Goal: Information Seeking & Learning: Learn about a topic

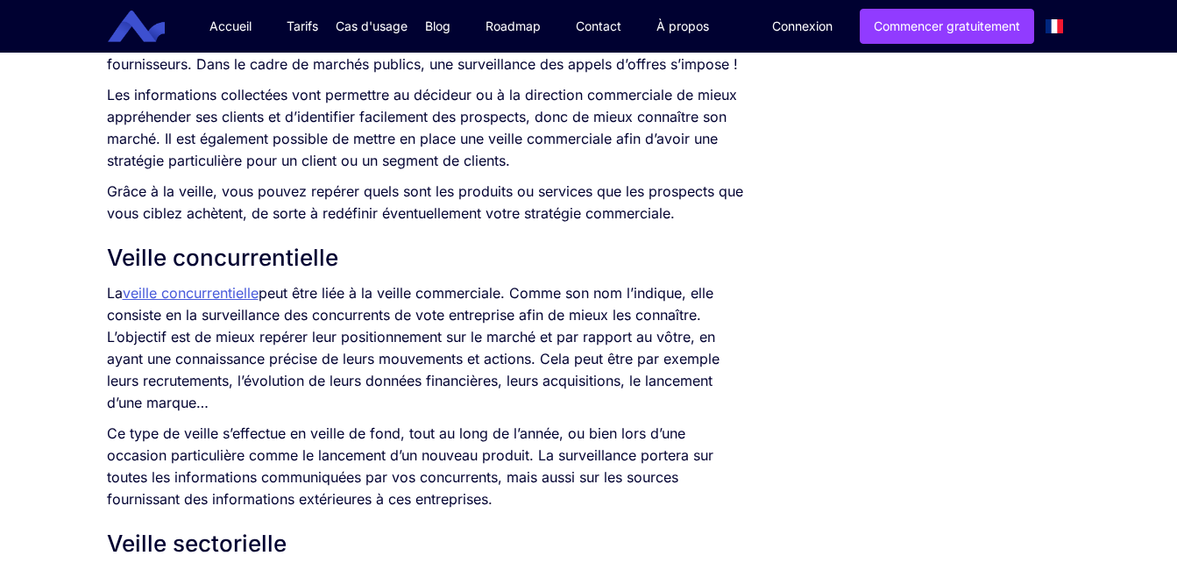
scroll to position [1245, 0]
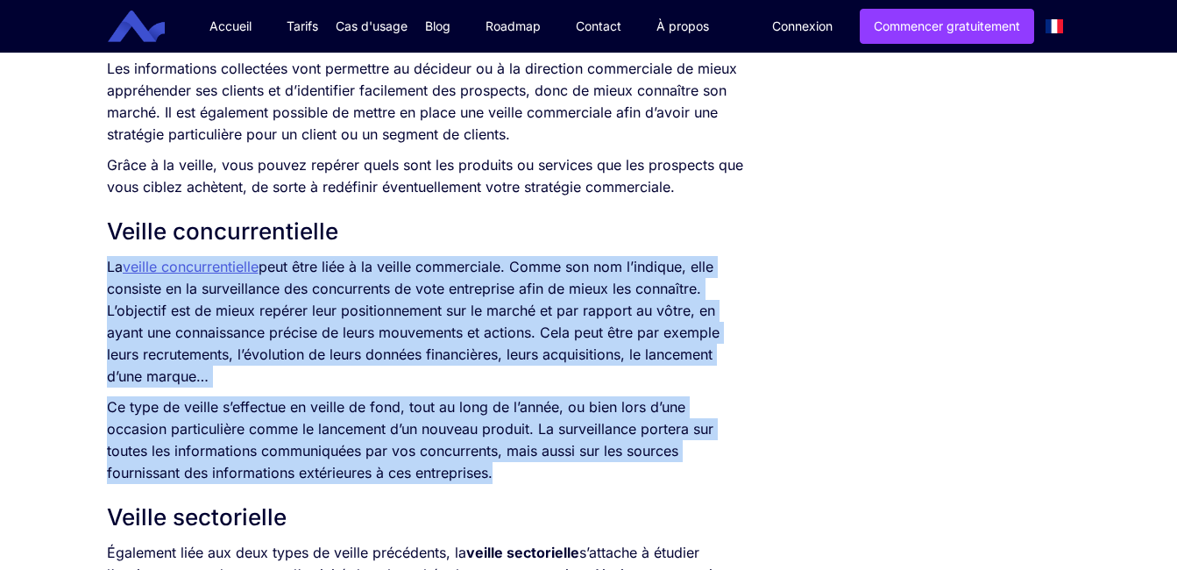
drag, startPoint x: 106, startPoint y: 269, endPoint x: 682, endPoint y: 482, distance: 613.8
click at [682, 482] on div "L’information représente un enjeu crucial pour une entreprise. Qu’elle soit int…" at bounding box center [425, 40] width 637 height 1449
copy div "La veille concurrentielle peut être liée à la veille commerciale. Comme son nom…"
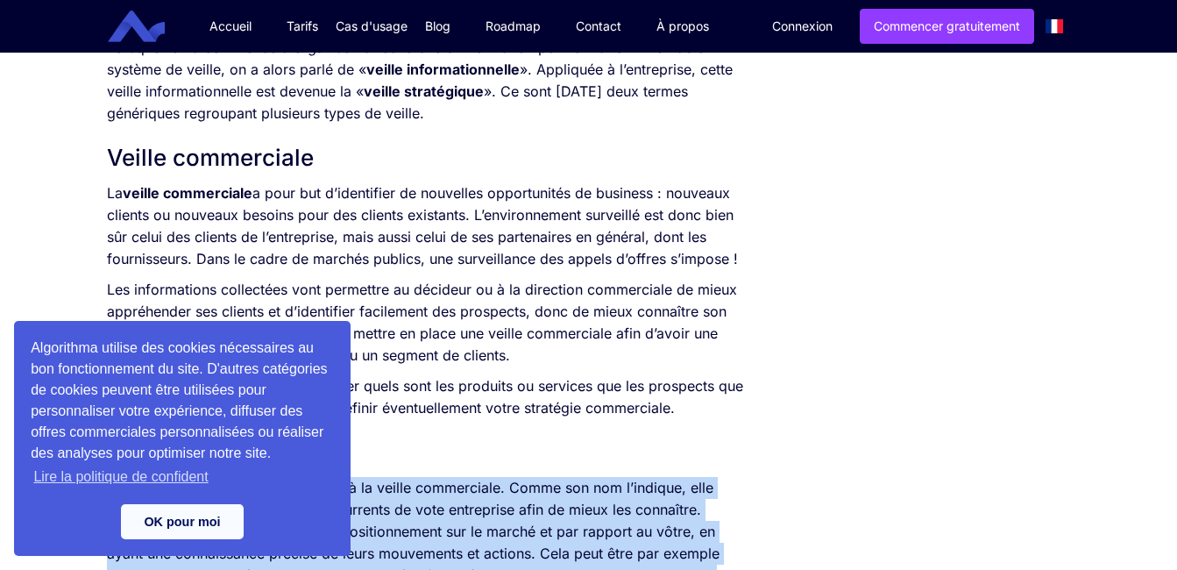
scroll to position [1466, 0]
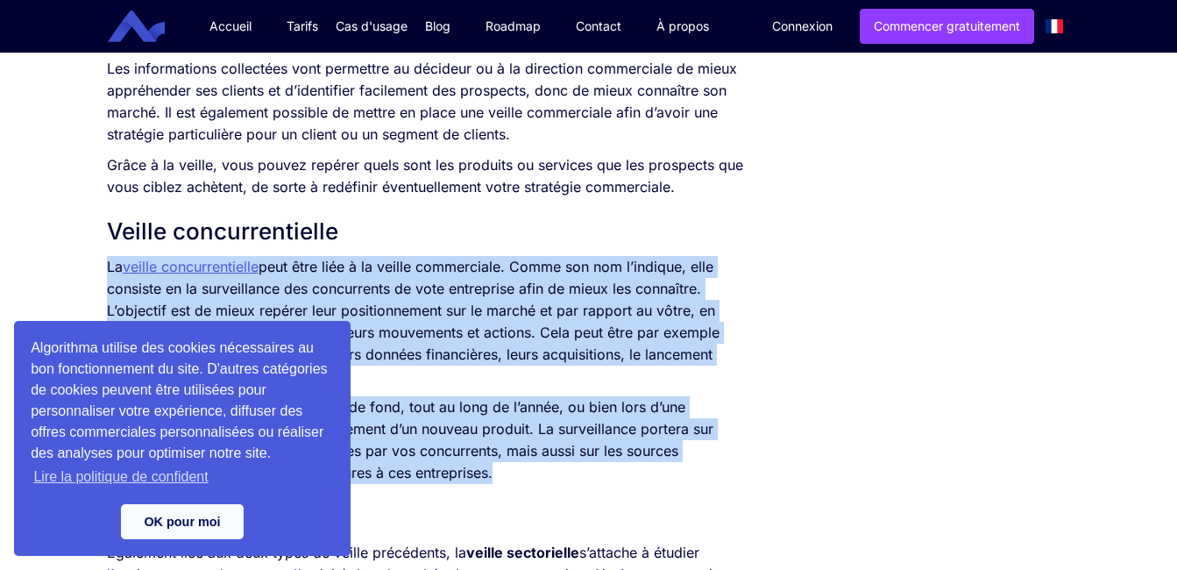
click at [971, 340] on div "SOMMAIRE Qu’est-ce que la veille ? Veille commerciale Veille concurrentielle Ve…" at bounding box center [588, 580] width 981 height 3322
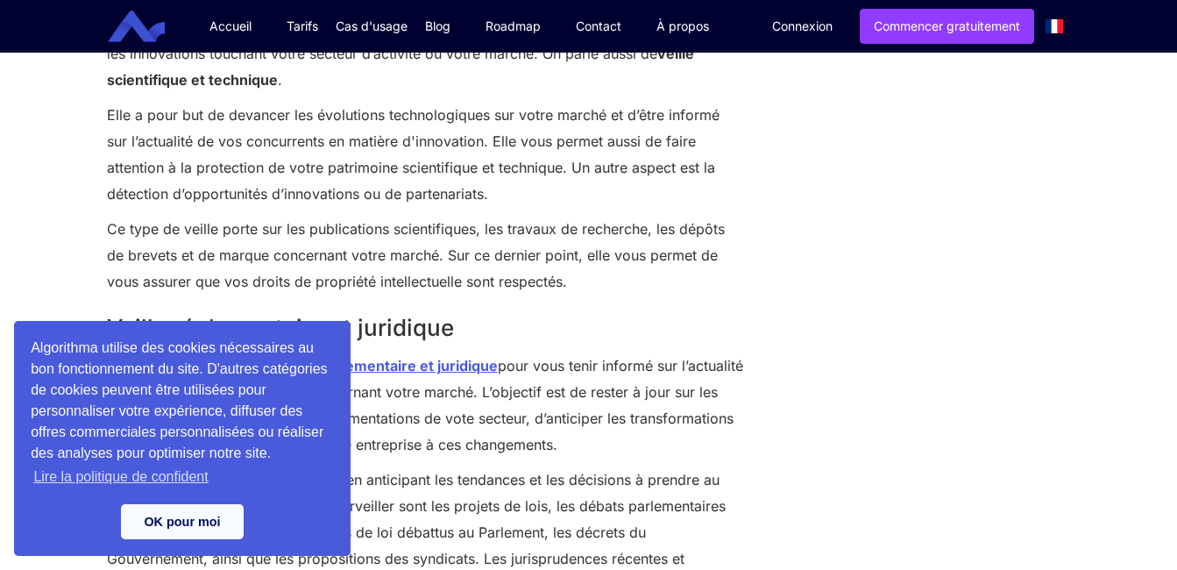
scroll to position [2515, 0]
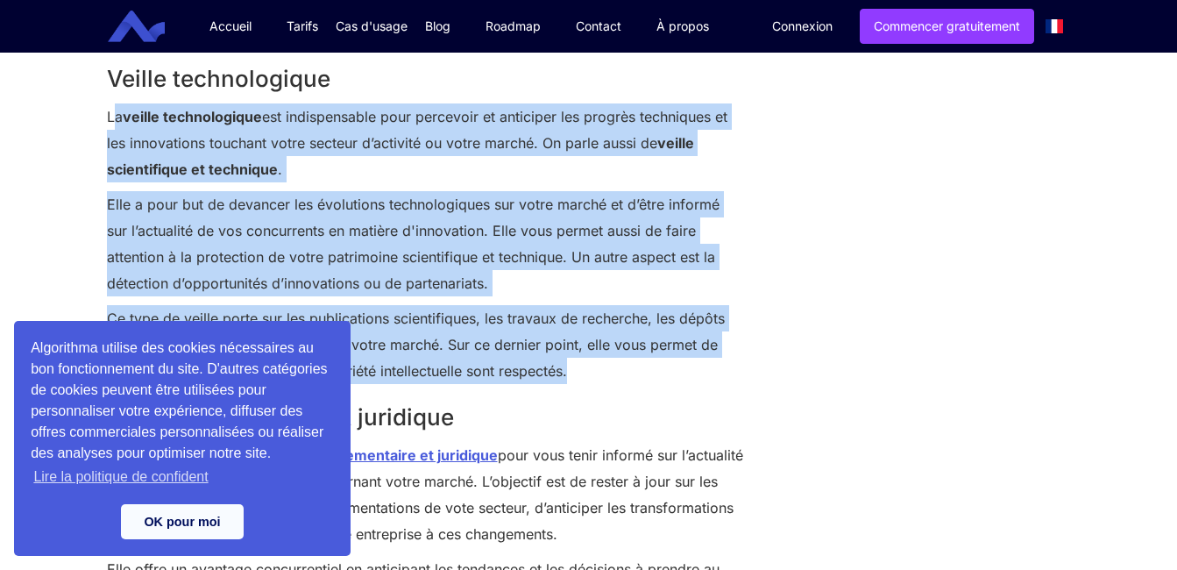
drag, startPoint x: 117, startPoint y: 122, endPoint x: 573, endPoint y: 378, distance: 523.3
click at [573, 378] on div "Veille financière La veille financière permet de suivre et d’évaluer l’actualit…" at bounding box center [425, 454] width 637 height 1476
click at [277, 110] on p "La veille technologique est indispensable pour percevoir et anticiper les progr…" at bounding box center [425, 142] width 637 height 79
drag, startPoint x: 108, startPoint y: 115, endPoint x: 572, endPoint y: 367, distance: 528.5
click at [572, 367] on div "Veille financière La veille financière permet de suivre et d’évaluer l’actualit…" at bounding box center [425, 454] width 637 height 1476
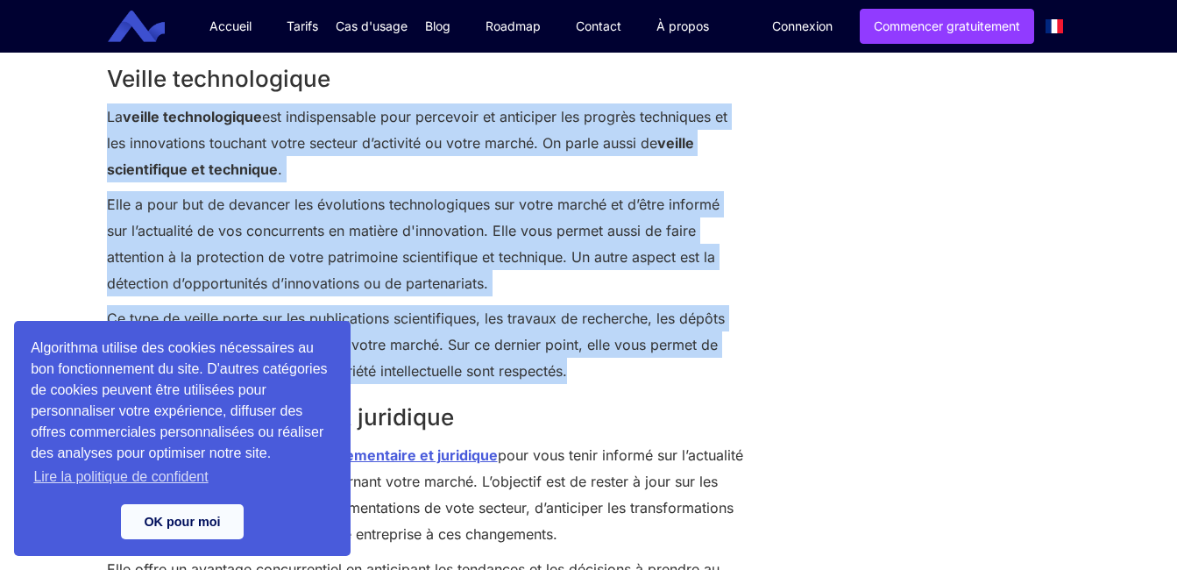
drag, startPoint x: 572, startPoint y: 367, endPoint x: 525, endPoint y: 347, distance: 51.4
copy div "La veille technologique est indispensable pour percevoir et anticiper les progr…"
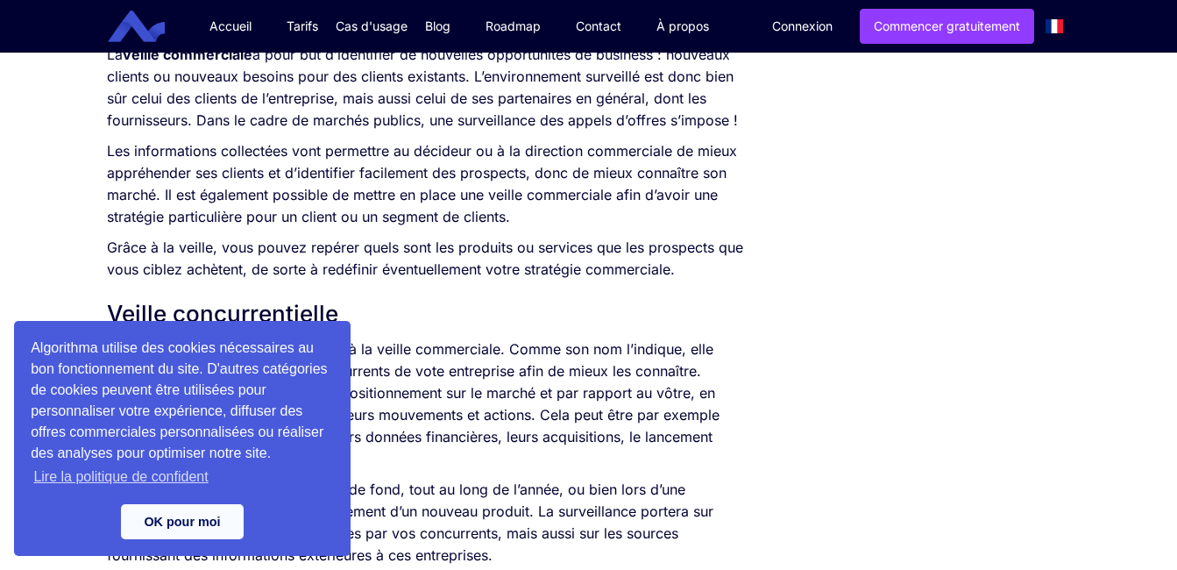
scroll to position [1328, 0]
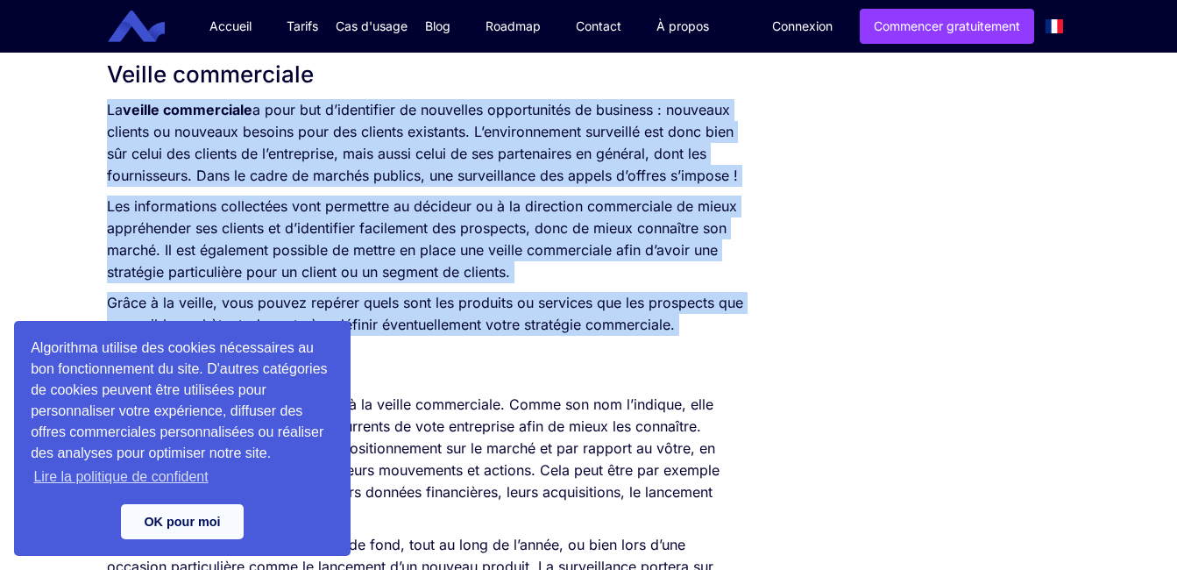
drag, startPoint x: 110, startPoint y: 103, endPoint x: 601, endPoint y: 369, distance: 559.1
click at [601, 369] on div "L’information représente un enjeu crucial pour une entreprise. Qu’elle soit int…" at bounding box center [425, 177] width 637 height 1449
drag, startPoint x: 601, startPoint y: 369, endPoint x: 504, endPoint y: 314, distance: 111.8
copy div "La veille commerciale a pour but d’identifier de nouvelles opportunités de busi…"
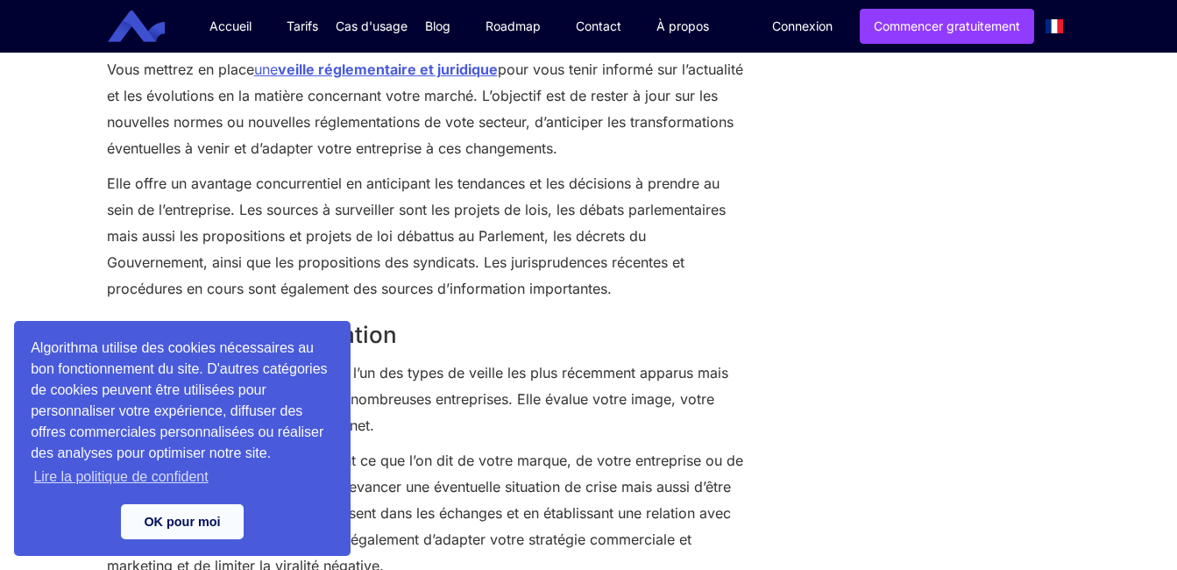
scroll to position [2838, 0]
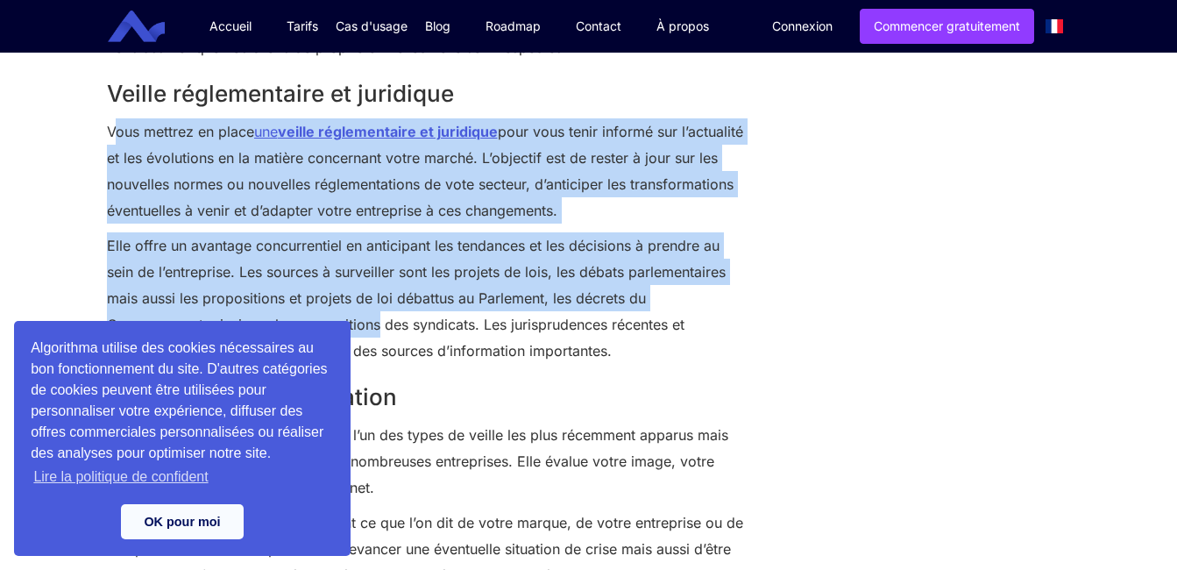
drag, startPoint x: 113, startPoint y: 128, endPoint x: 380, endPoint y: 336, distance: 338.4
click at [380, 336] on div "Veille financière La veille financière permet de suivre et d’évaluer l’actualit…" at bounding box center [425, 131] width 637 height 1476
drag, startPoint x: 380, startPoint y: 336, endPoint x: 310, endPoint y: 272, distance: 94.9
click at [327, 287] on p "Elle offre un avantage concurrentiel en anticipant les tendances et les décisio…" at bounding box center [425, 297] width 637 height 131
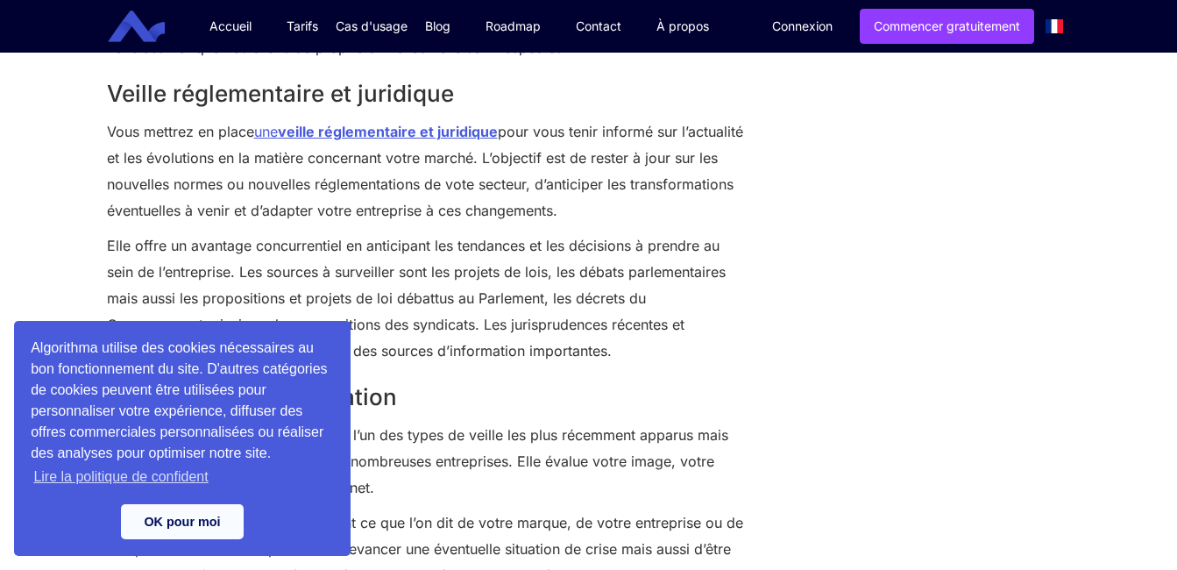
click at [107, 126] on p "Vous mettrez en place une veille réglementaire et juridique pour vous tenir inf…" at bounding box center [425, 170] width 637 height 105
click at [120, 140] on p "Vous mettrez en place une veille réglementaire et juridique pour vous tenir inf…" at bounding box center [425, 170] width 637 height 105
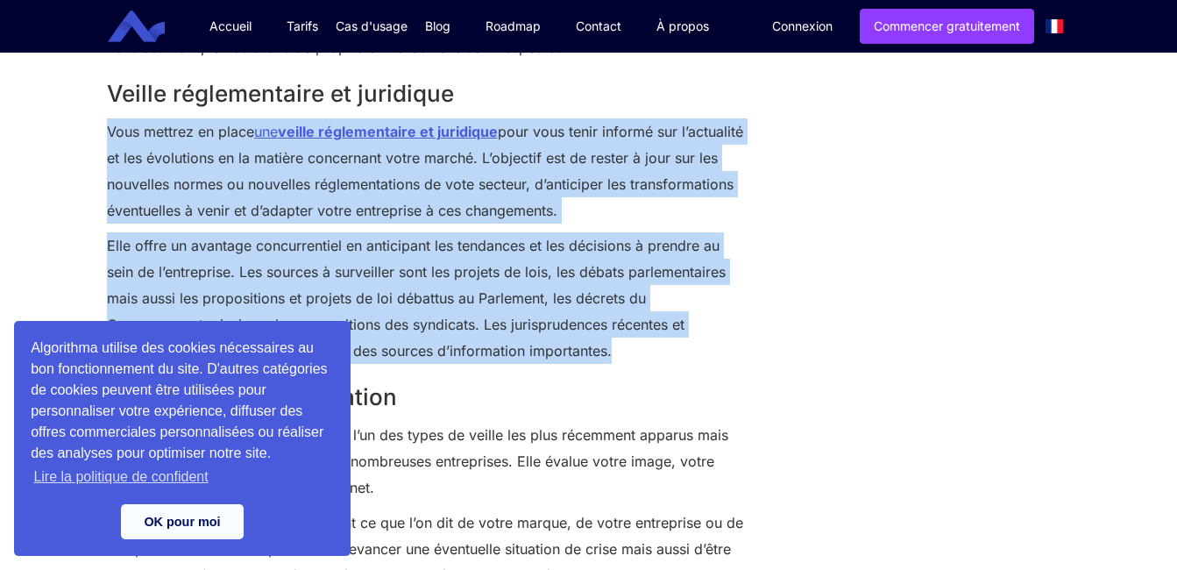
drag, startPoint x: 110, startPoint y: 134, endPoint x: 628, endPoint y: 355, distance: 563.8
click at [628, 355] on div "Veille financière La veille financière permet de suivre et d’évaluer l’actualit…" at bounding box center [425, 131] width 637 height 1476
drag, startPoint x: 628, startPoint y: 355, endPoint x: 525, endPoint y: 307, distance: 114.1
copy div "Vous mettrez en place une veille réglementaire et juridique pour vous tenir inf…"
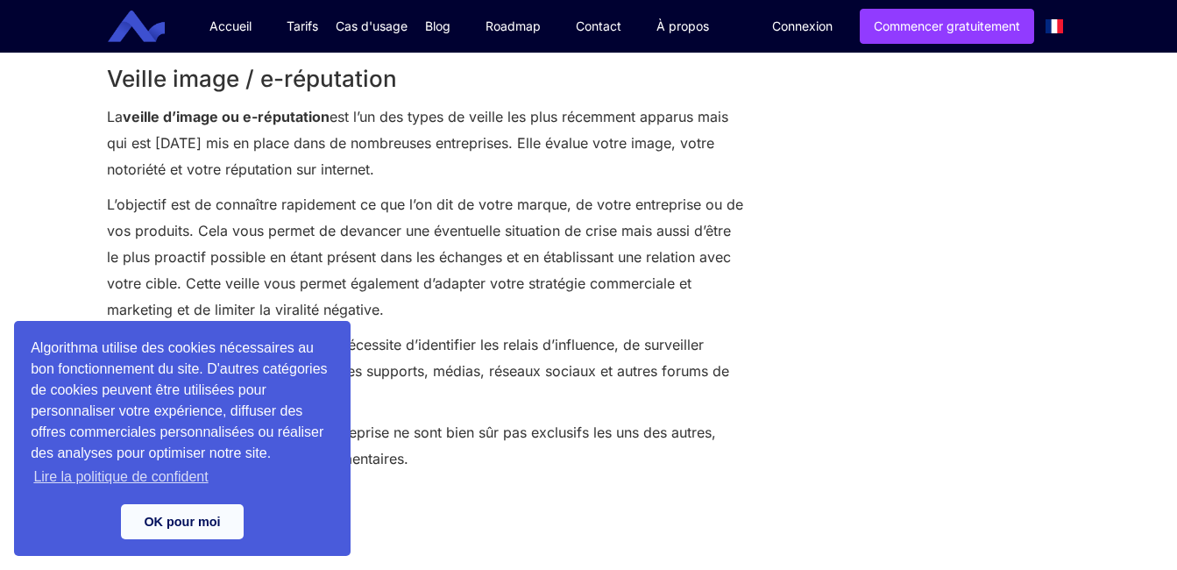
scroll to position [3128, 0]
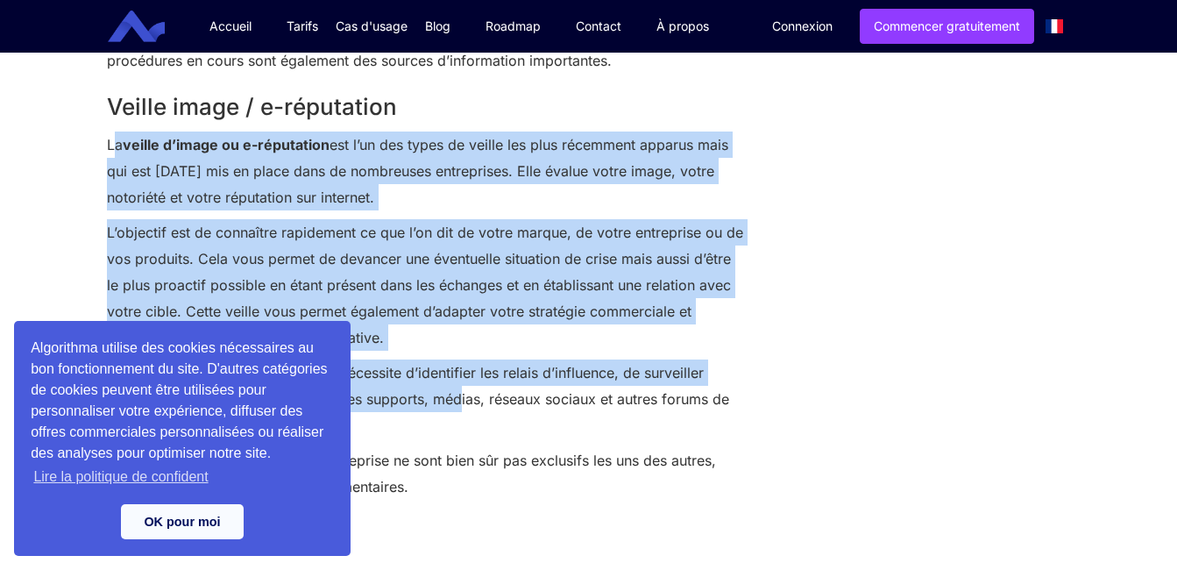
drag, startPoint x: 117, startPoint y: 145, endPoint x: 458, endPoint y: 410, distance: 432.7
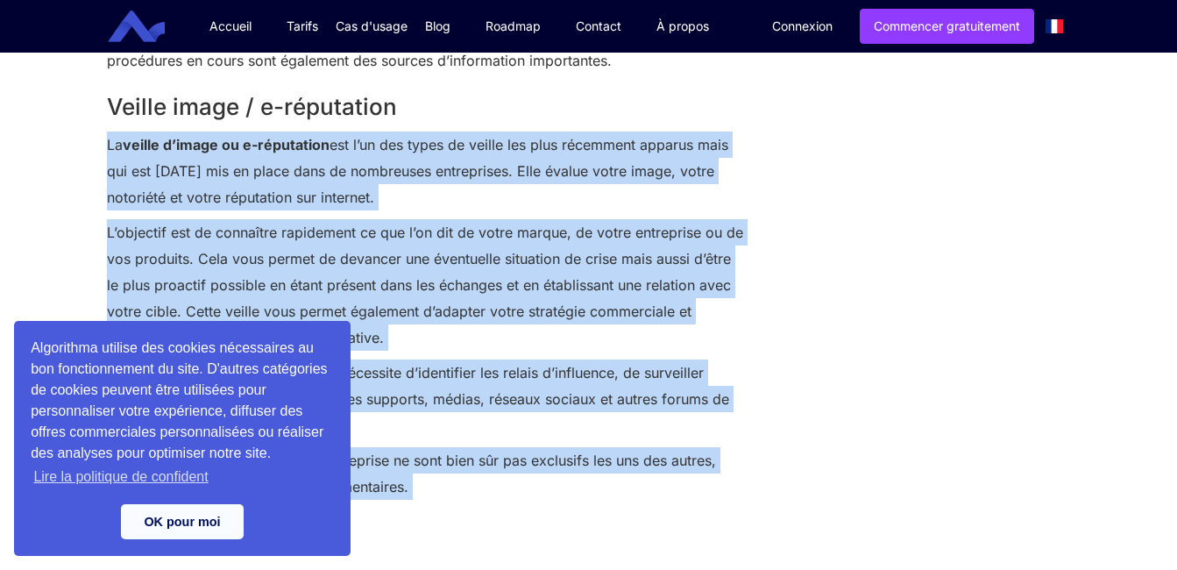
drag, startPoint x: 109, startPoint y: 140, endPoint x: 554, endPoint y: 519, distance: 584.3
copy div "Lo ipsumd s’ametc ad e-seddoeiusm tem i’ut lab etdol ma aliqua eni admi veniamq…"
